Goal: Task Accomplishment & Management: Use online tool/utility

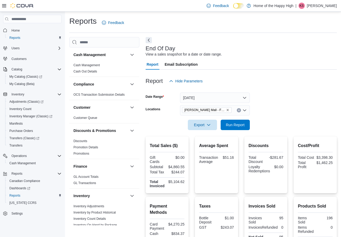
scroll to position [208, 0]
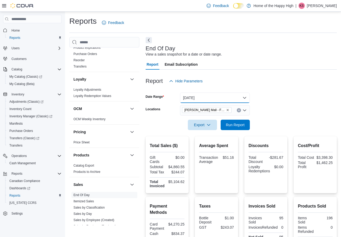
click at [231, 98] on button "[DATE]" at bounding box center [215, 97] width 70 height 10
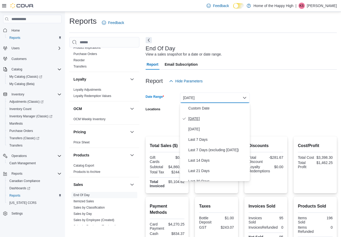
click at [198, 119] on span "[DATE]" at bounding box center [217, 118] width 59 height 6
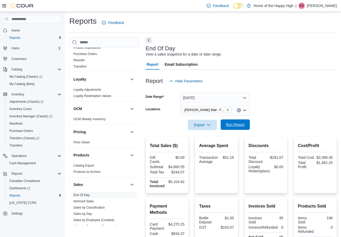
click at [236, 125] on span "Run Report" at bounding box center [235, 124] width 19 height 5
